Goal: Communication & Community: Answer question/provide support

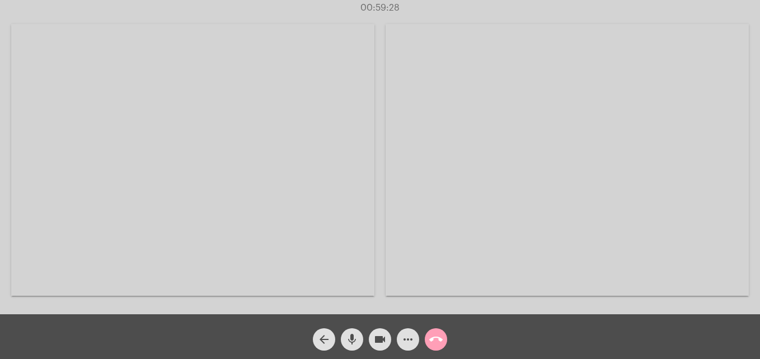
click at [436, 345] on mat-icon "call_end" at bounding box center [435, 339] width 13 height 13
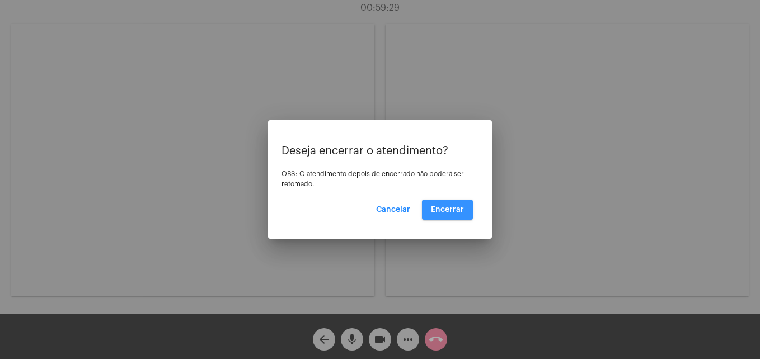
click at [459, 214] on button "Encerrar" at bounding box center [447, 210] width 51 height 20
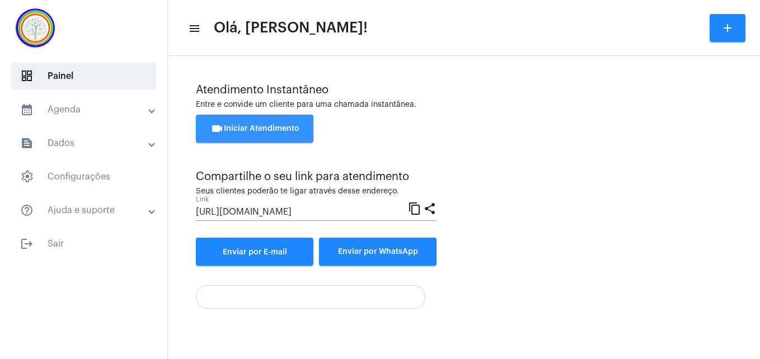
click at [262, 130] on span "videocam Iniciar Atendimento" at bounding box center [254, 129] width 89 height 8
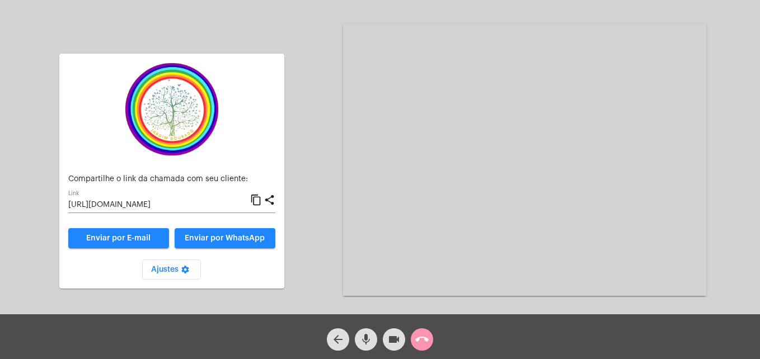
click at [258, 204] on mat-icon "content_copy" at bounding box center [256, 200] width 12 height 13
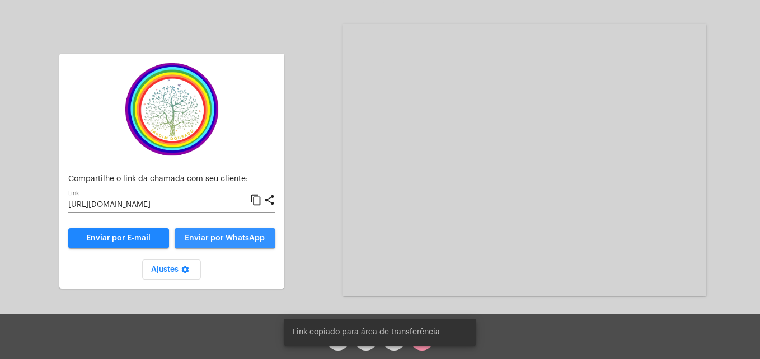
click at [252, 236] on span "Enviar por WhatsApp" at bounding box center [225, 238] width 80 height 8
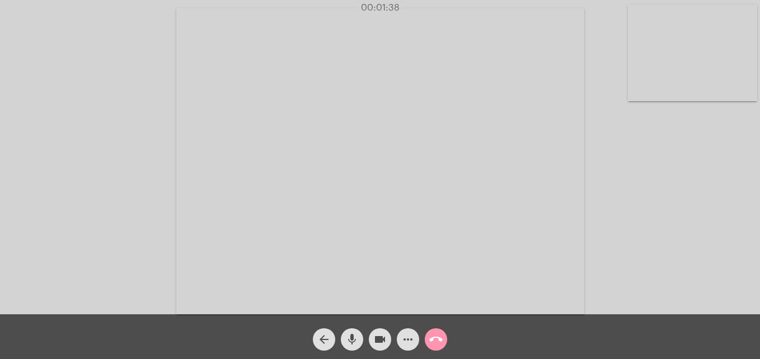
click at [639, 82] on video at bounding box center [692, 52] width 129 height 97
click at [305, 286] on video at bounding box center [481, 160] width 408 height 306
